Goal: Use online tool/utility: Utilize a website feature to perform a specific function

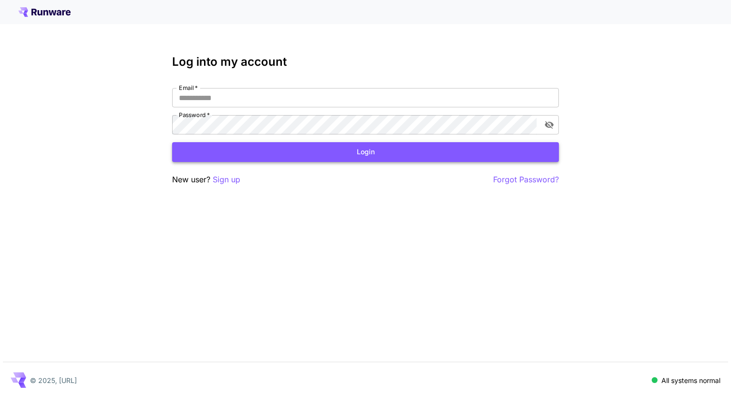
type input "**********"
click at [260, 150] on button "Login" at bounding box center [365, 152] width 387 height 20
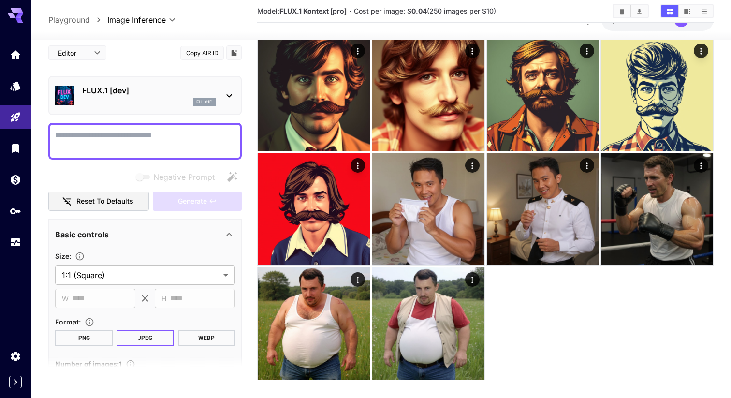
scroll to position [852, 0]
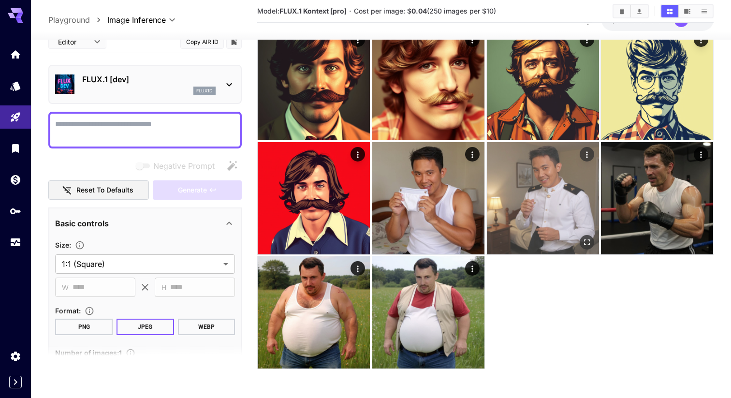
click at [555, 182] on img at bounding box center [543, 198] width 112 height 112
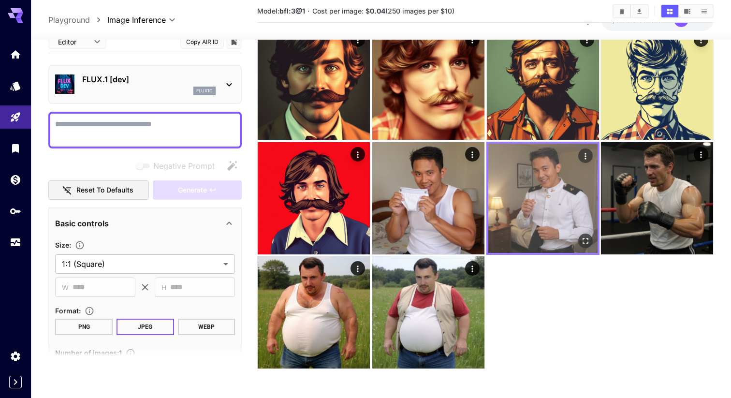
click at [555, 182] on img at bounding box center [542, 198] width 109 height 109
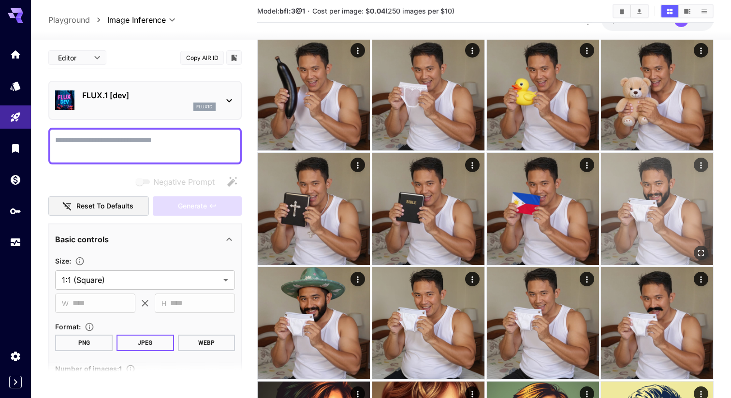
scroll to position [499, 0]
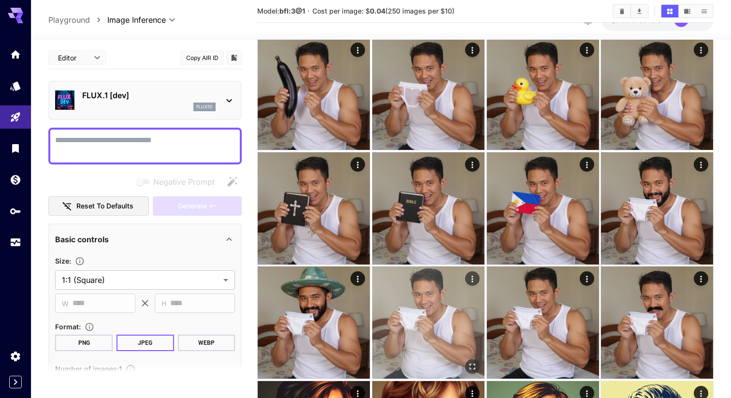
click at [461, 299] on img at bounding box center [428, 322] width 112 height 112
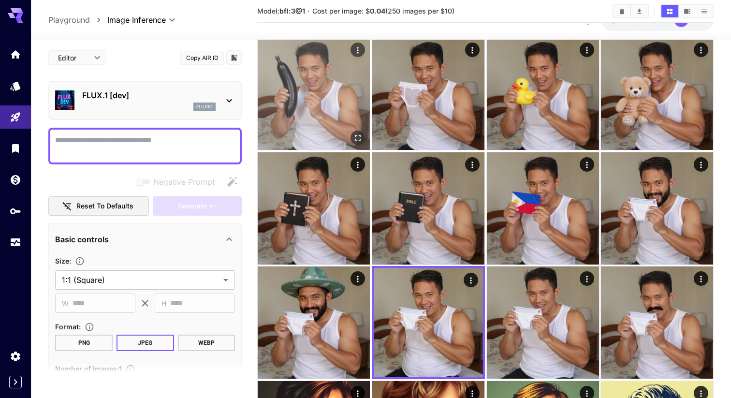
click at [318, 60] on img at bounding box center [314, 94] width 112 height 112
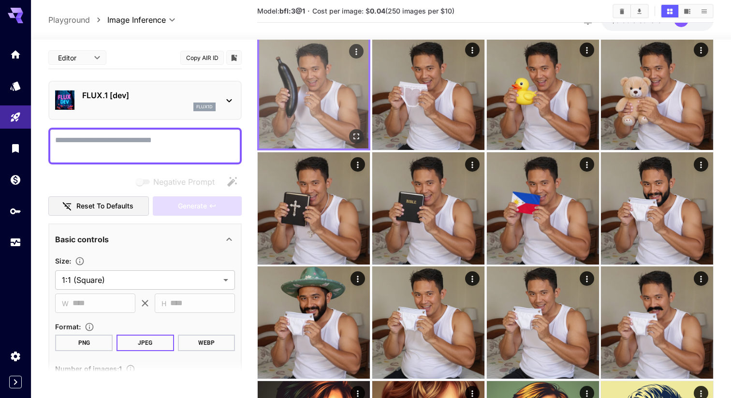
click at [318, 60] on img at bounding box center [313, 93] width 109 height 109
click at [342, 94] on img at bounding box center [313, 93] width 109 height 109
